Goal: Transaction & Acquisition: Purchase product/service

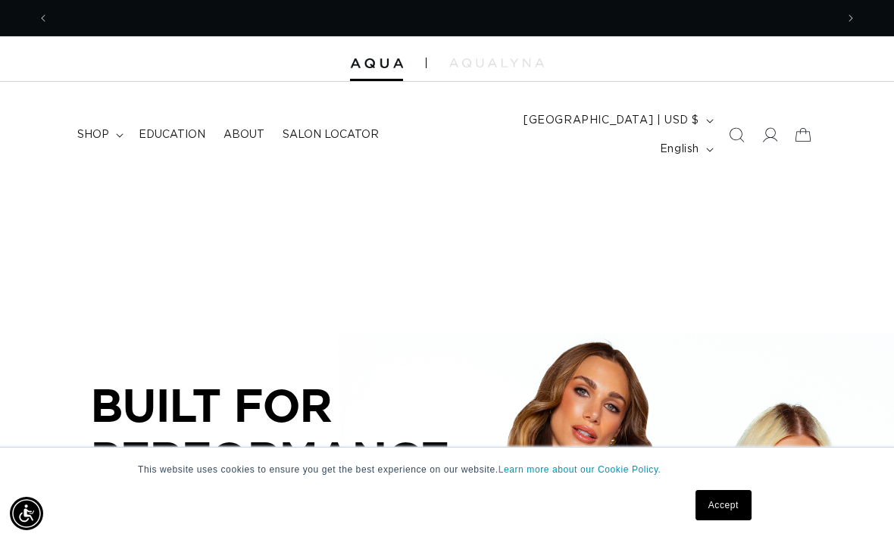
scroll to position [0, 787]
click at [112, 129] on summary "shop" at bounding box center [98, 135] width 61 height 32
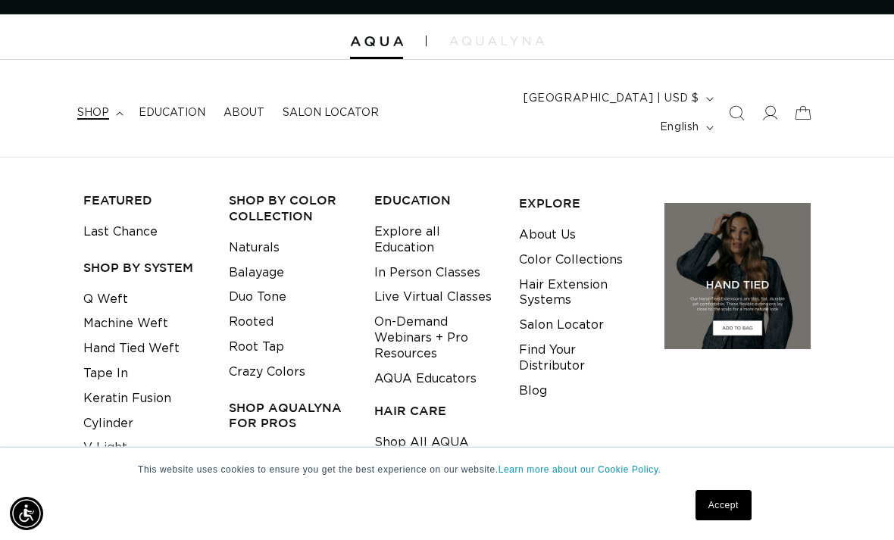
scroll to position [24, 0]
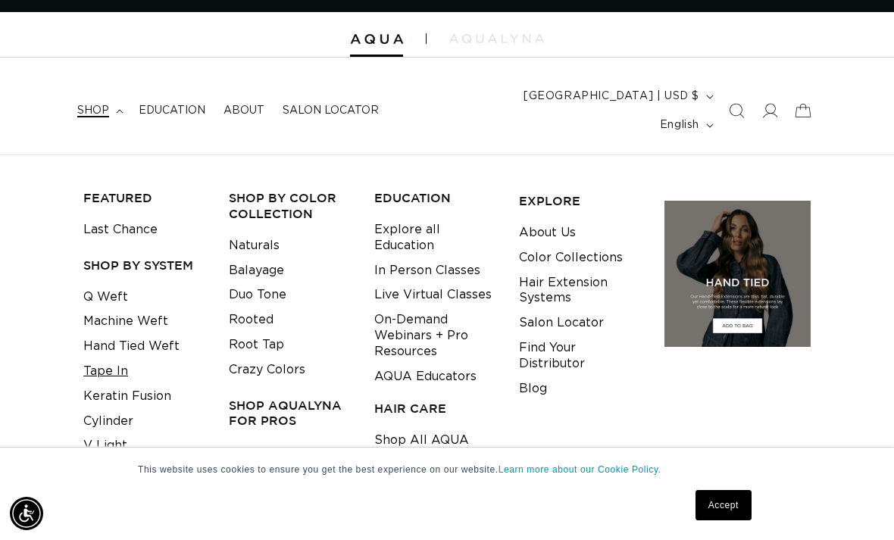
click at [112, 359] on link "Tape In" at bounding box center [105, 371] width 45 height 25
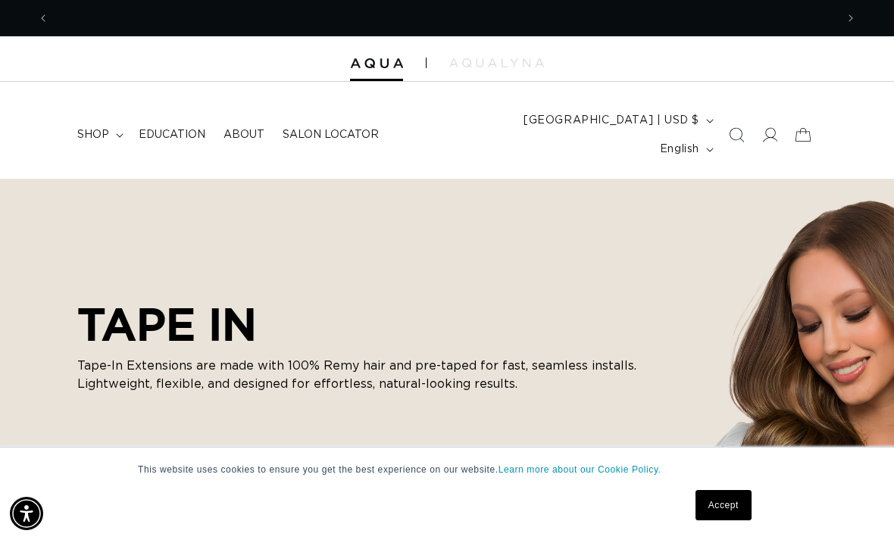
scroll to position [0, 787]
click at [725, 503] on link "Accept" at bounding box center [724, 505] width 56 height 30
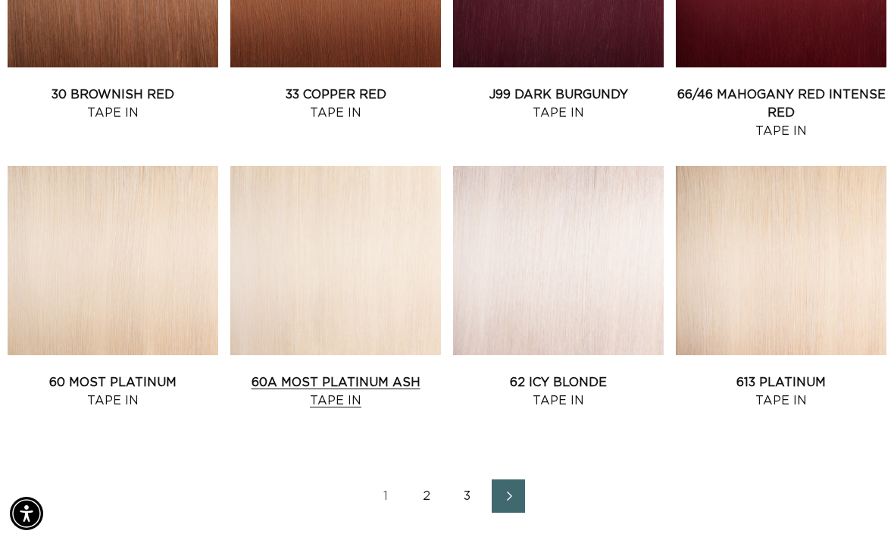
click at [378, 374] on link "60A Most Platinum Ash Tape In" at bounding box center [335, 392] width 211 height 36
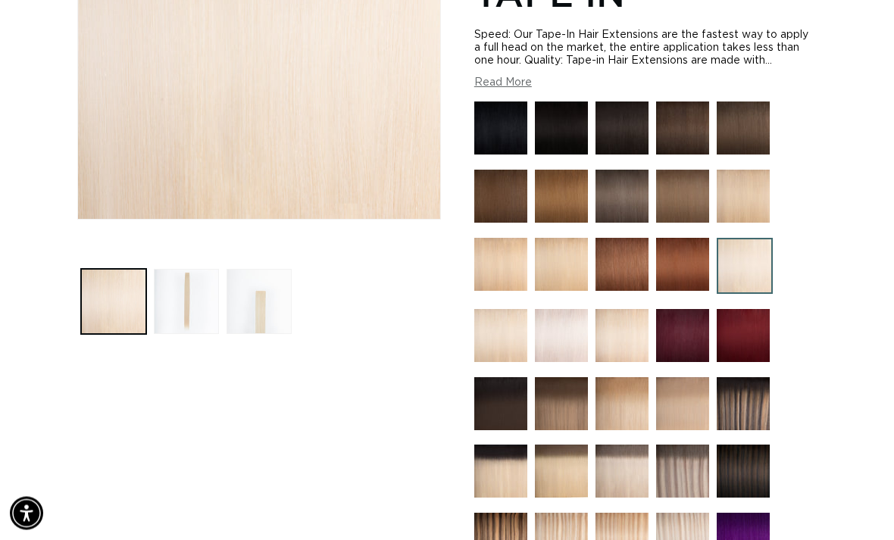
scroll to position [0, 1573]
click at [576, 309] on img at bounding box center [561, 335] width 53 height 53
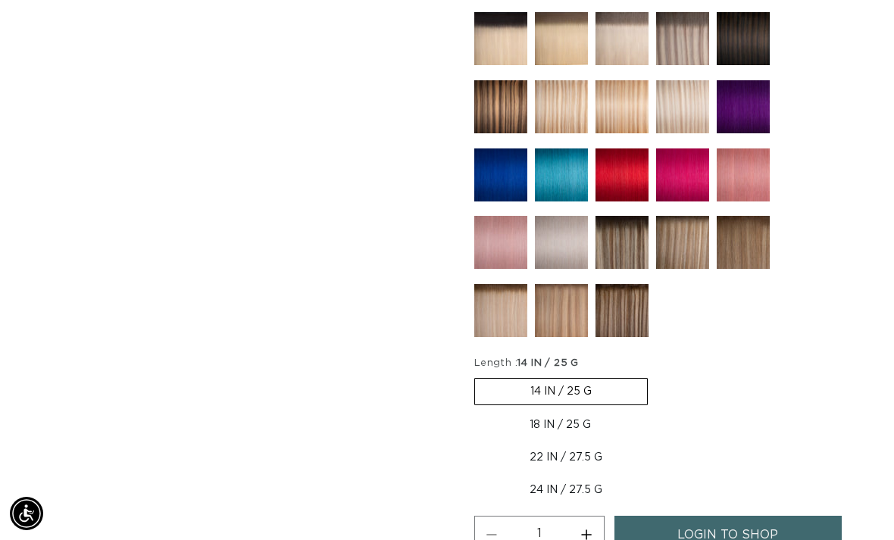
scroll to position [0, 787]
click at [594, 412] on label "18 IN / 25 G Variant sold out or unavailable" at bounding box center [560, 425] width 172 height 26
click at [656, 376] on input "18 IN / 25 G Variant sold out or unavailable" at bounding box center [656, 375] width 1 height 1
radio input "true"
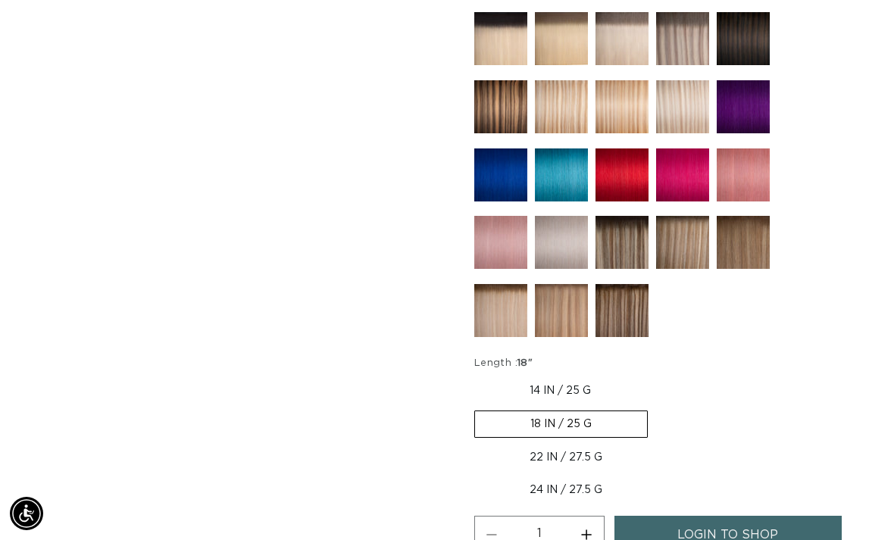
click at [743, 518] on span "login to shop" at bounding box center [727, 535] width 101 height 39
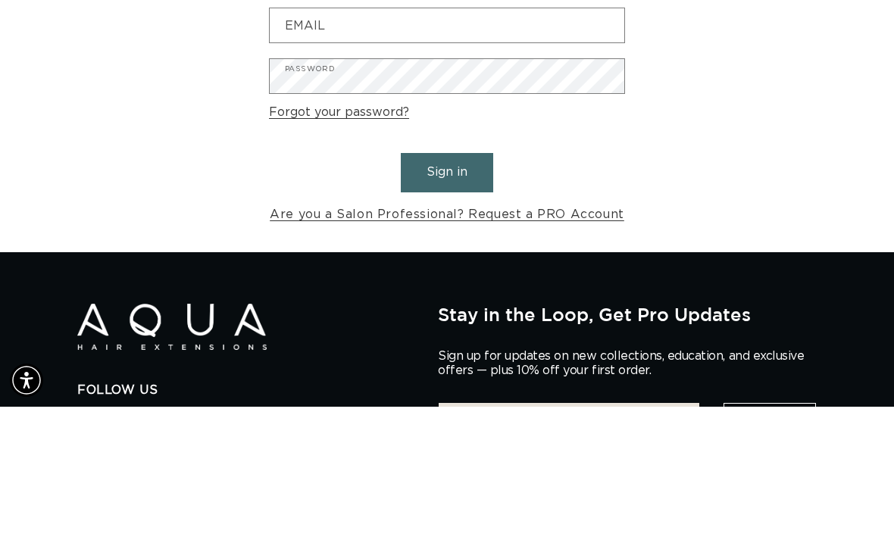
scroll to position [0, 787]
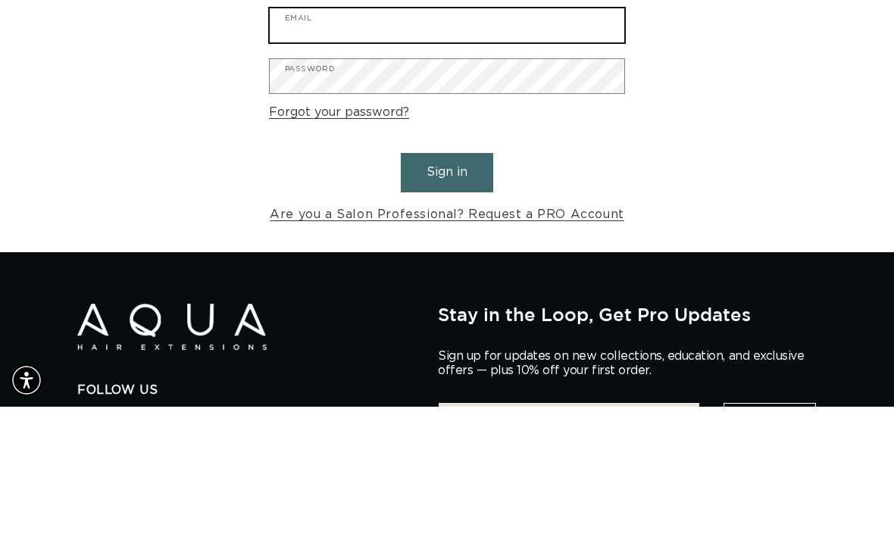
type input "17716"
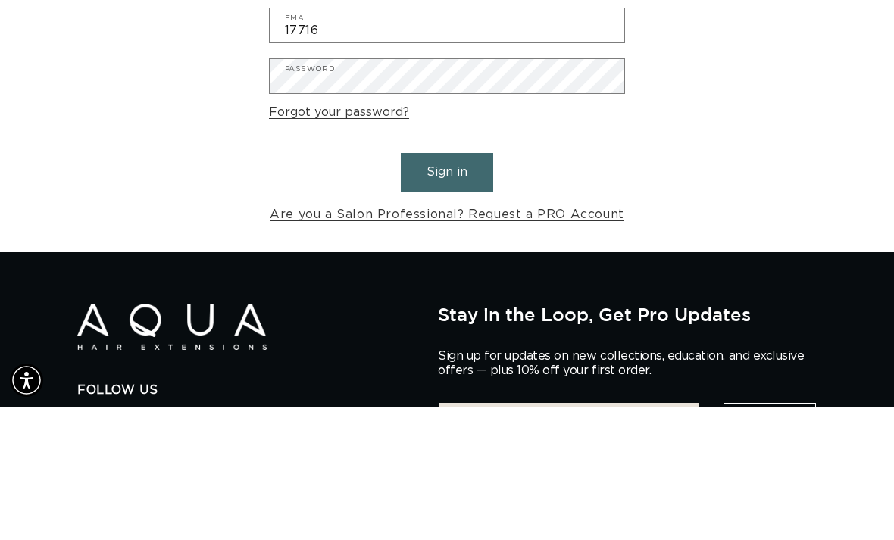
click at [447, 286] on button "Sign in" at bounding box center [447, 305] width 92 height 39
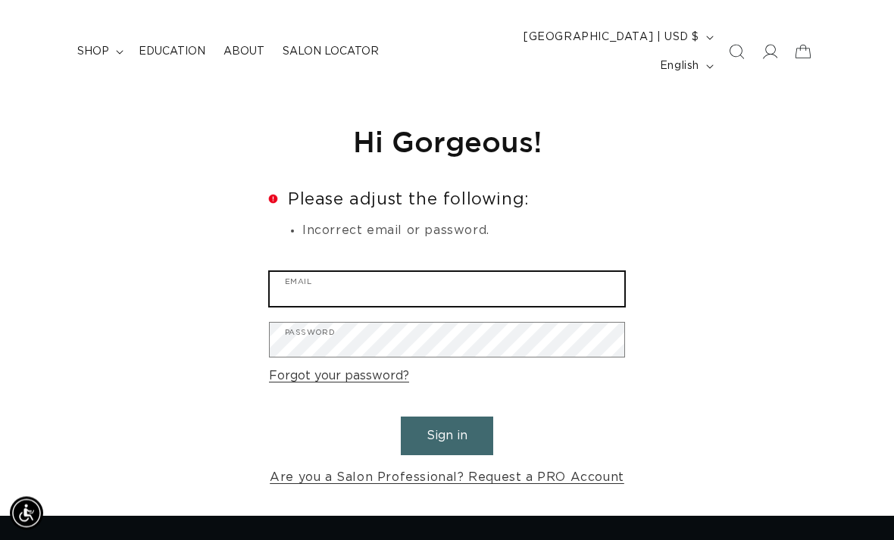
scroll to position [96, 0]
